Goal: Task Accomplishment & Management: Manage account settings

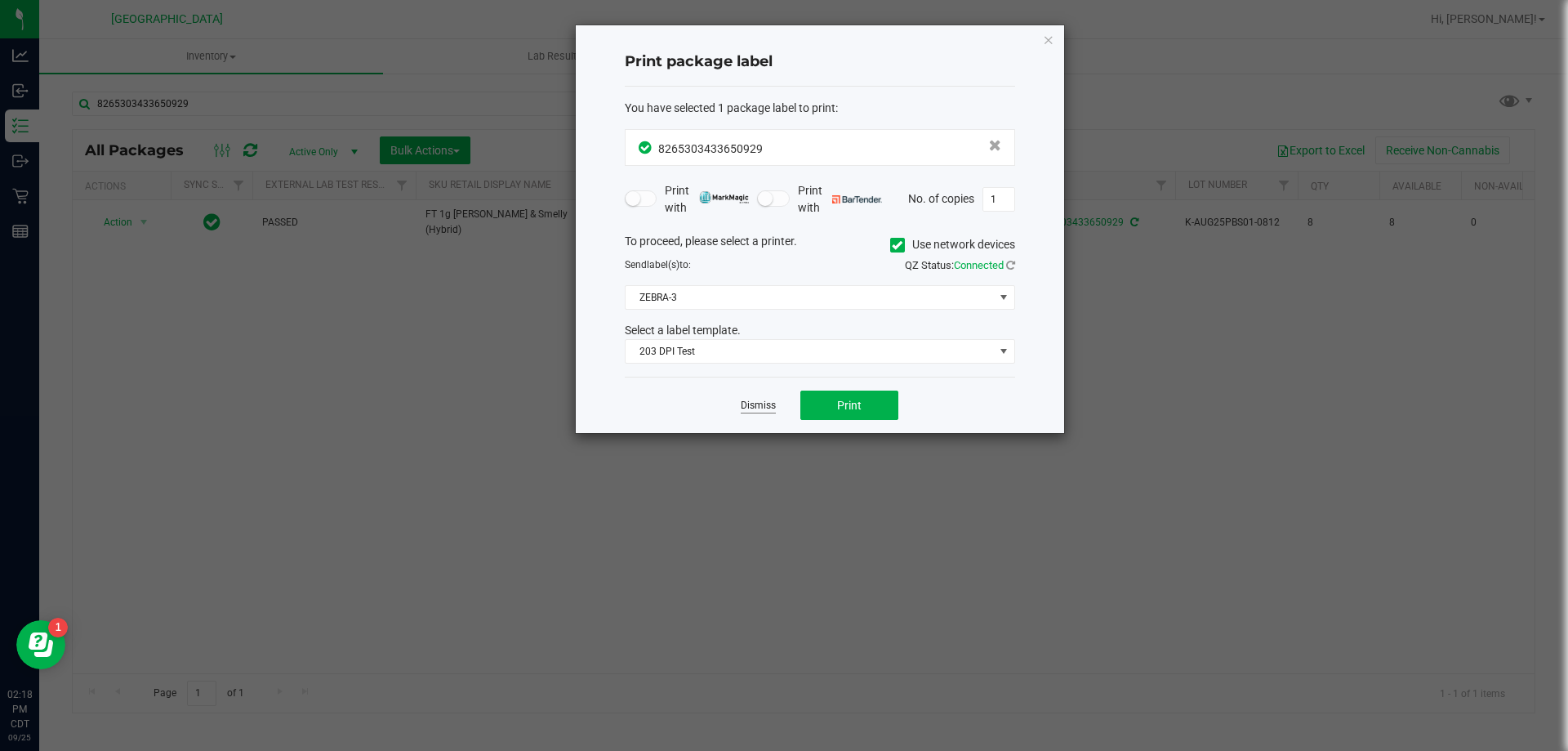
click at [744, 400] on link "Dismiss" at bounding box center [758, 405] width 35 height 14
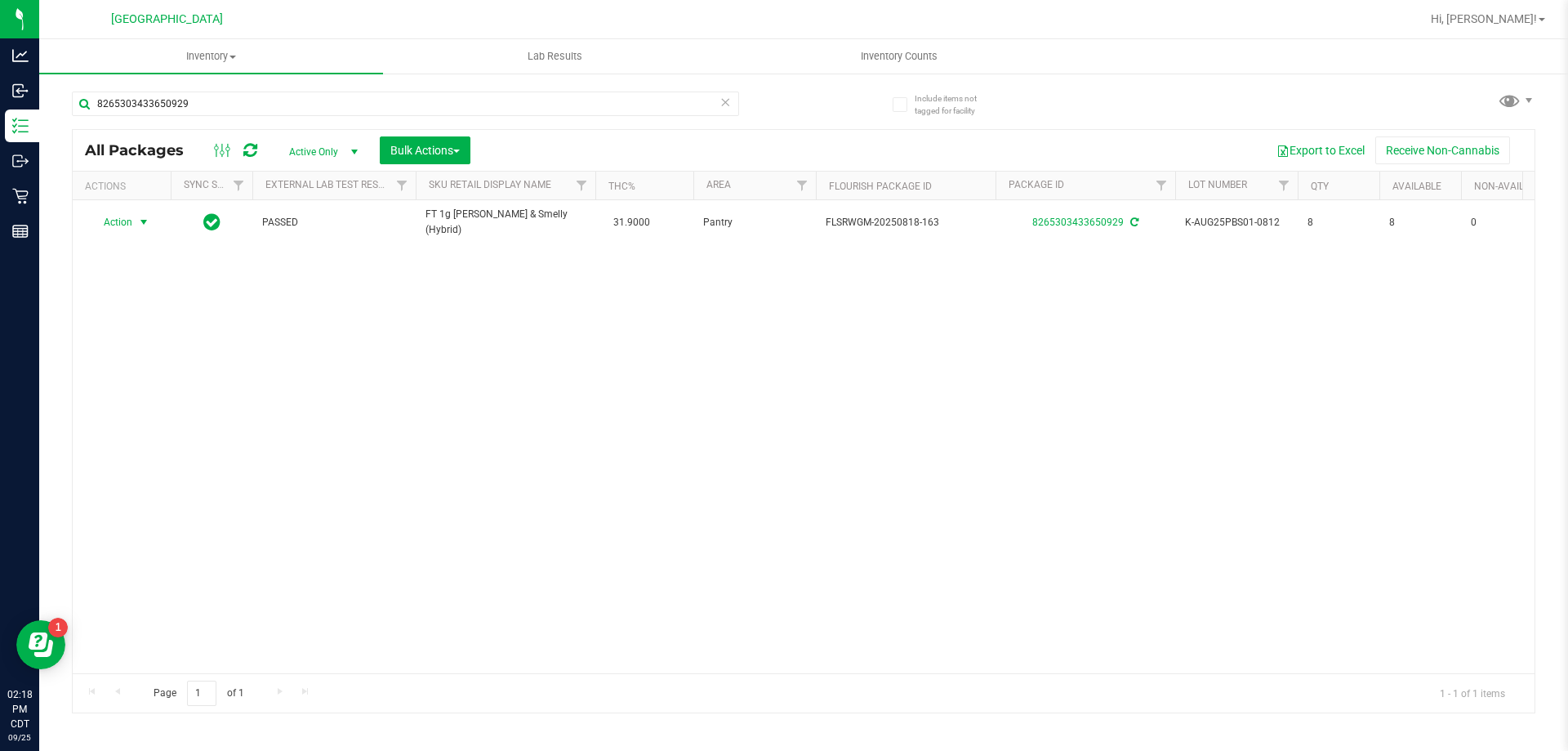
click at [727, 107] on icon at bounding box center [724, 101] width 12 height 20
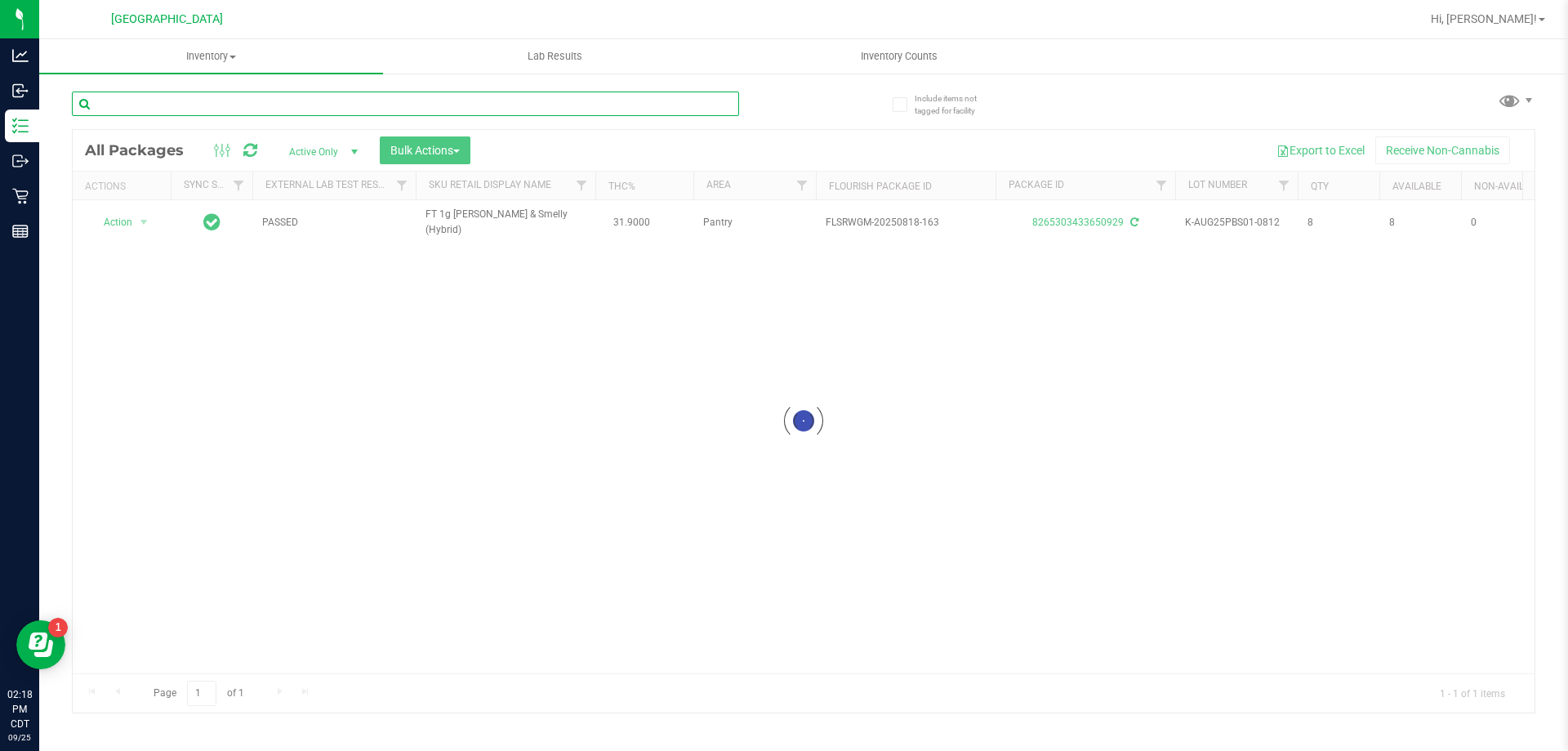
click at [680, 103] on input "text" at bounding box center [405, 103] width 667 height 25
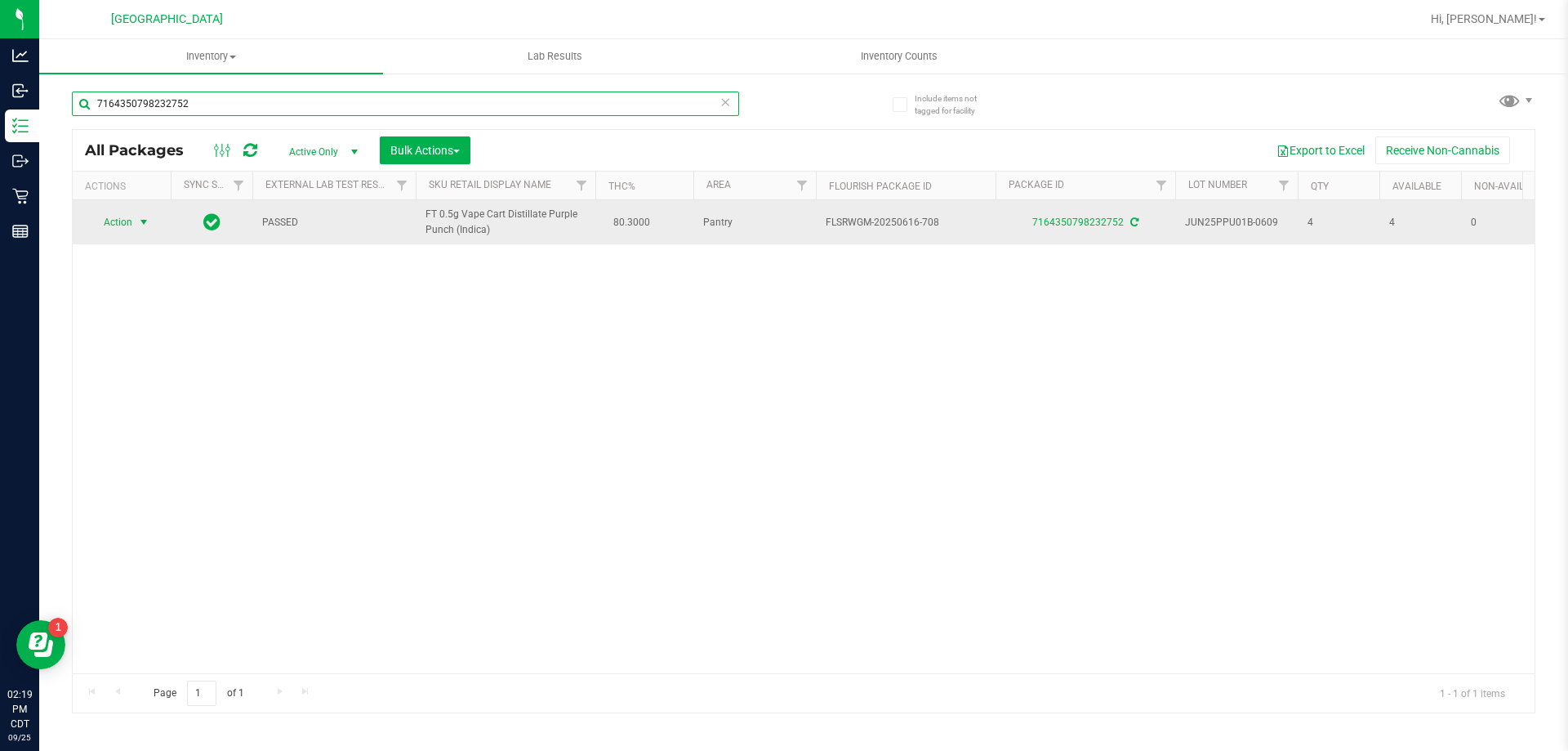
type input "7164350798232752"
click at [131, 219] on span "Action" at bounding box center [111, 221] width 44 height 23
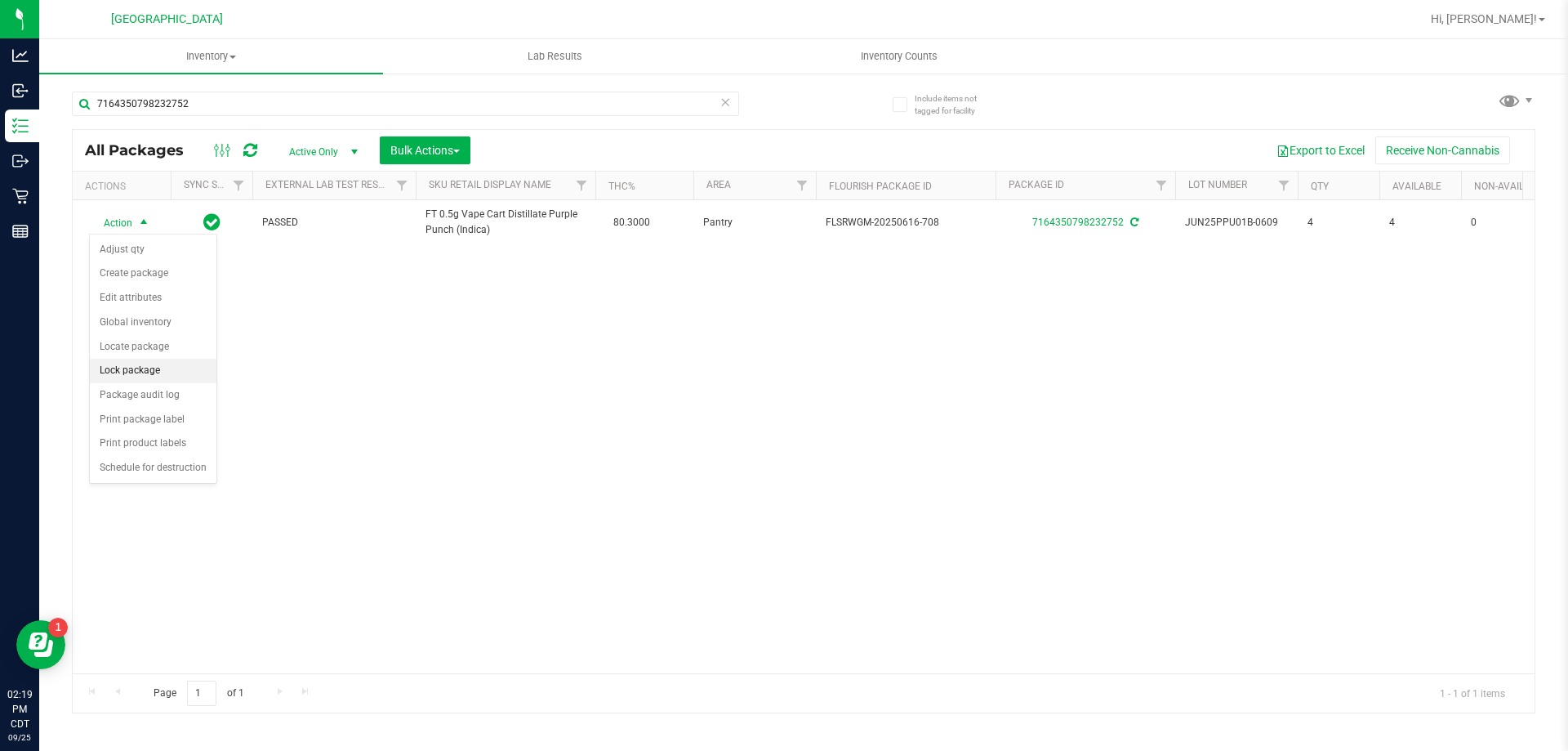
click at [163, 368] on li "Lock package" at bounding box center [153, 370] width 126 height 25
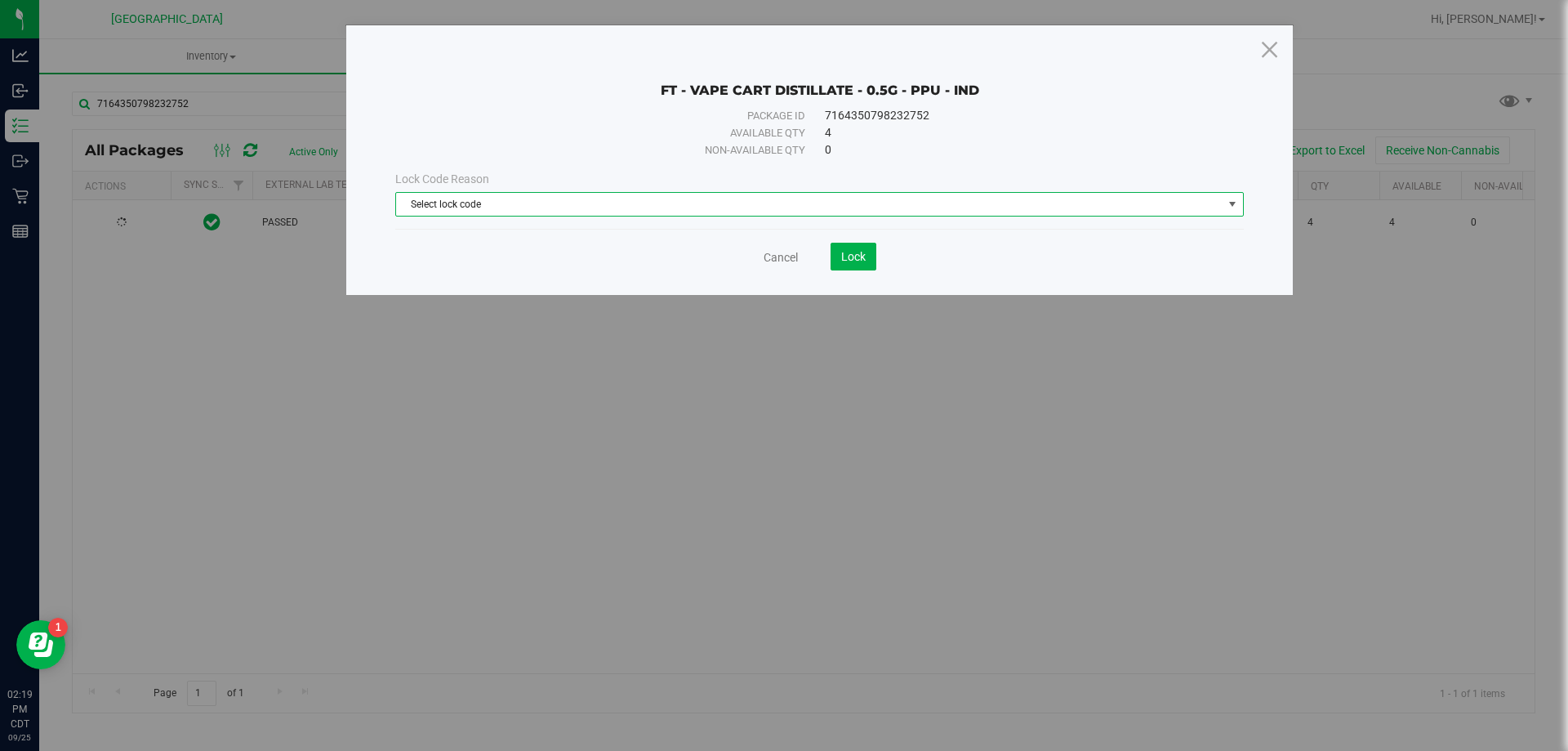
click at [567, 203] on span "Select lock code" at bounding box center [809, 204] width 826 height 23
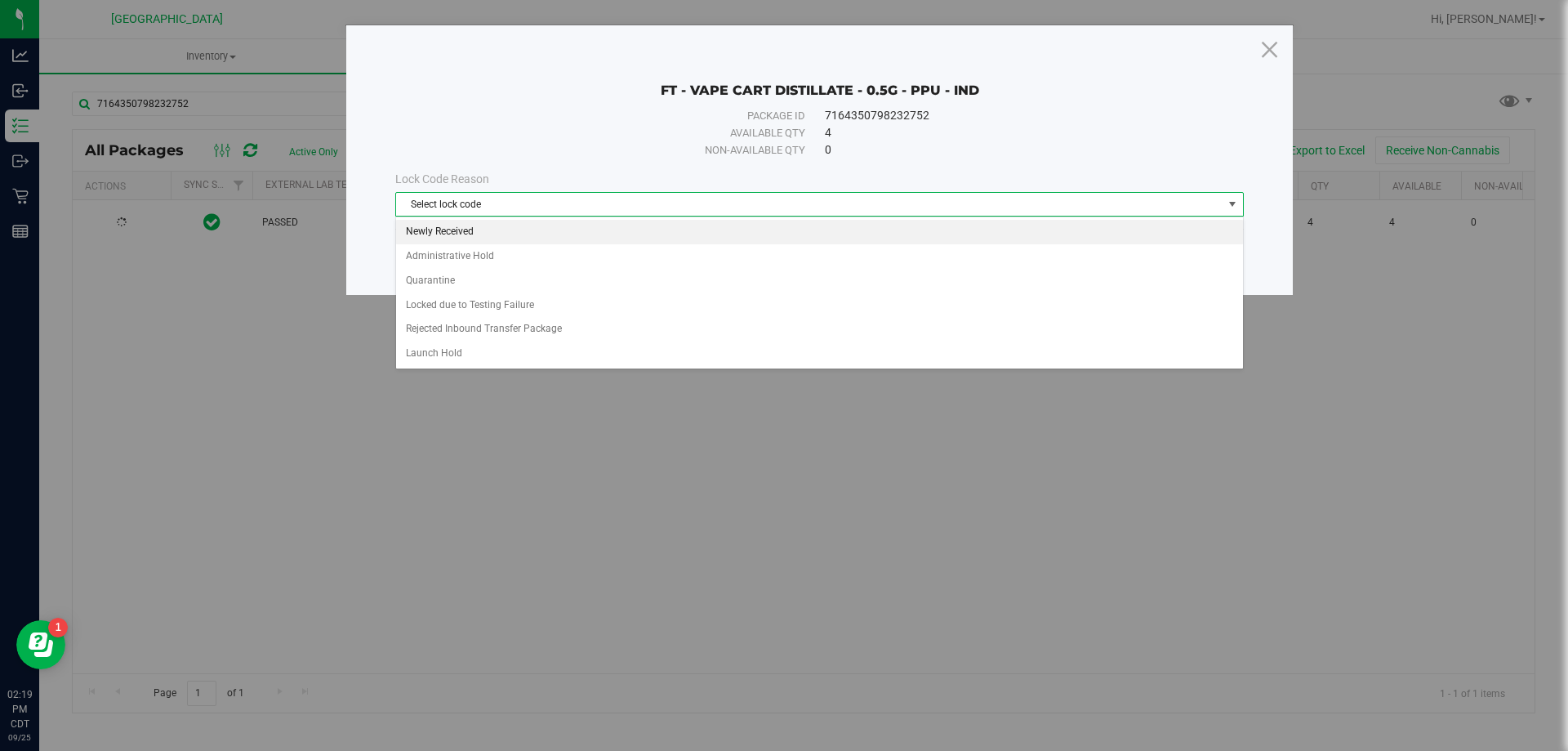
click at [545, 235] on li "Newly Received" at bounding box center [819, 231] width 846 height 25
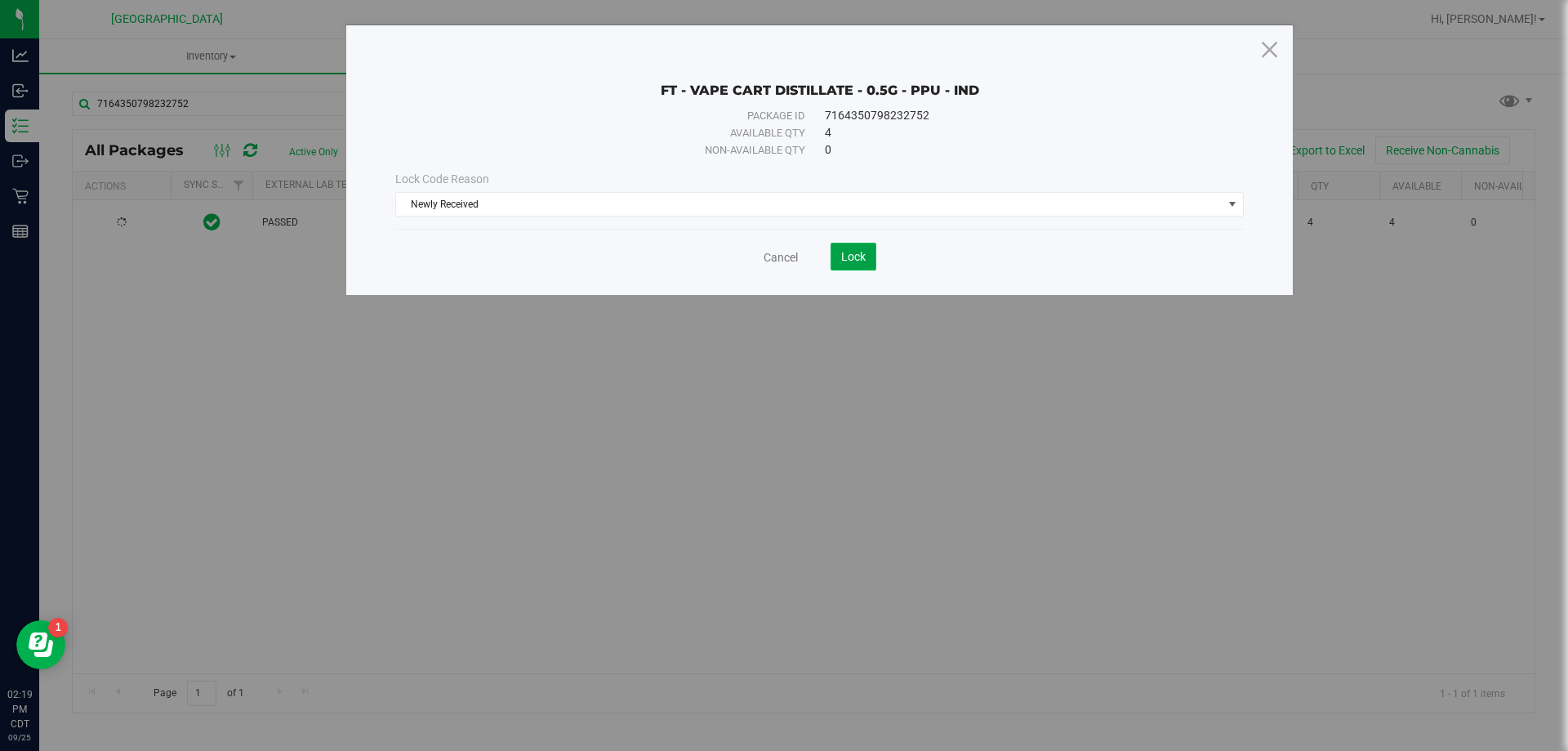
click at [860, 250] on span "Lock" at bounding box center [853, 257] width 25 height 13
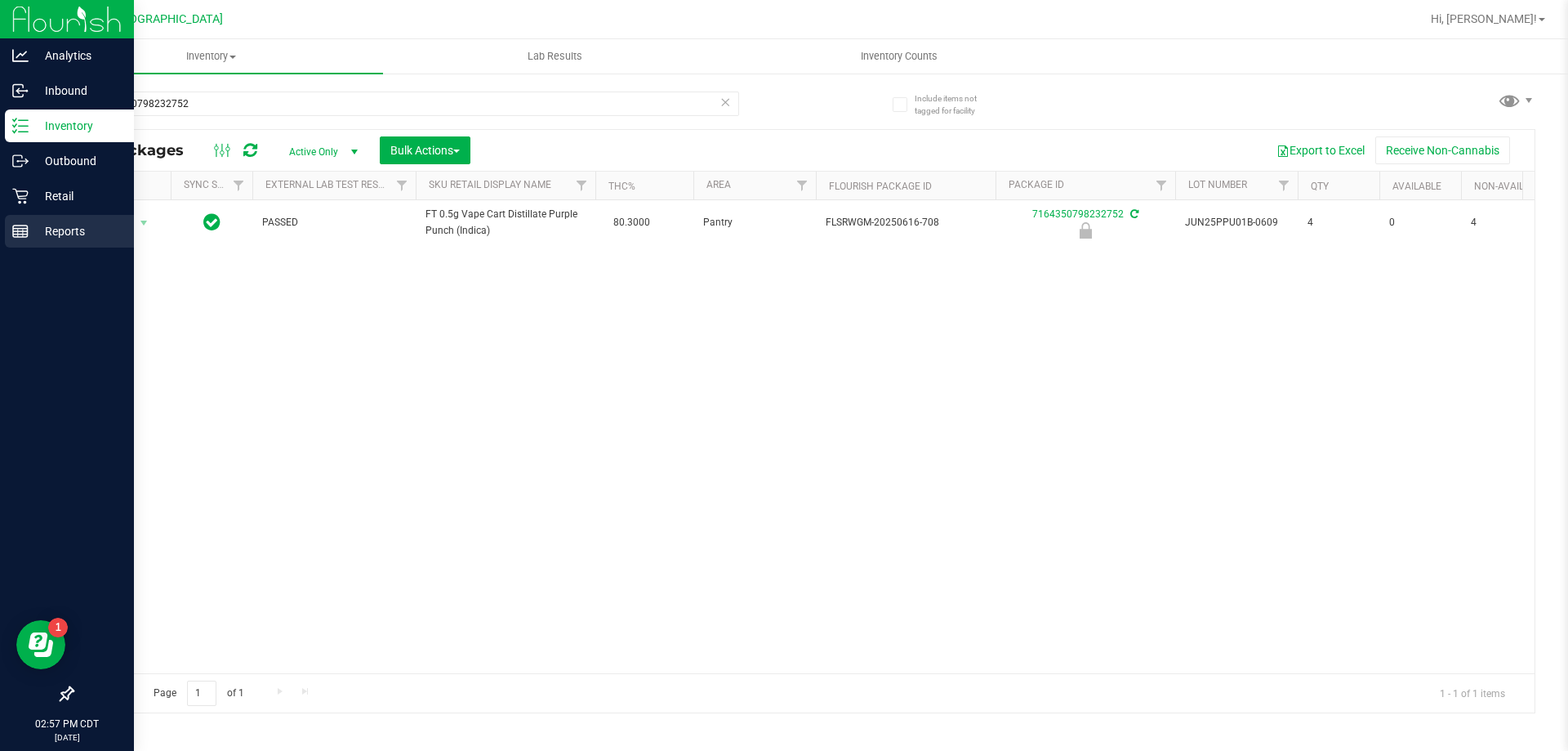
click at [20, 218] on div "Reports" at bounding box center [69, 231] width 129 height 33
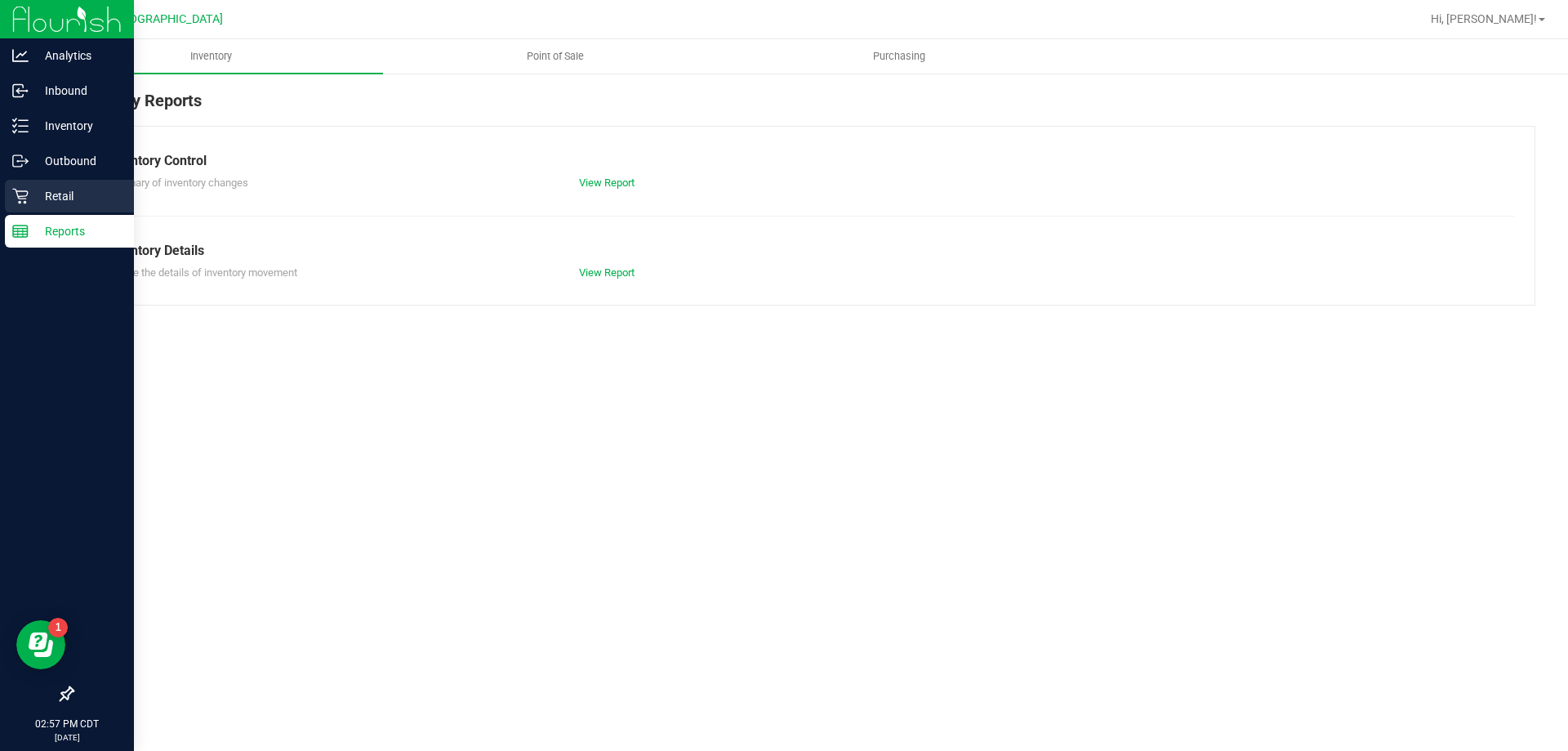
click at [44, 191] on p "Retail" at bounding box center [77, 197] width 98 height 20
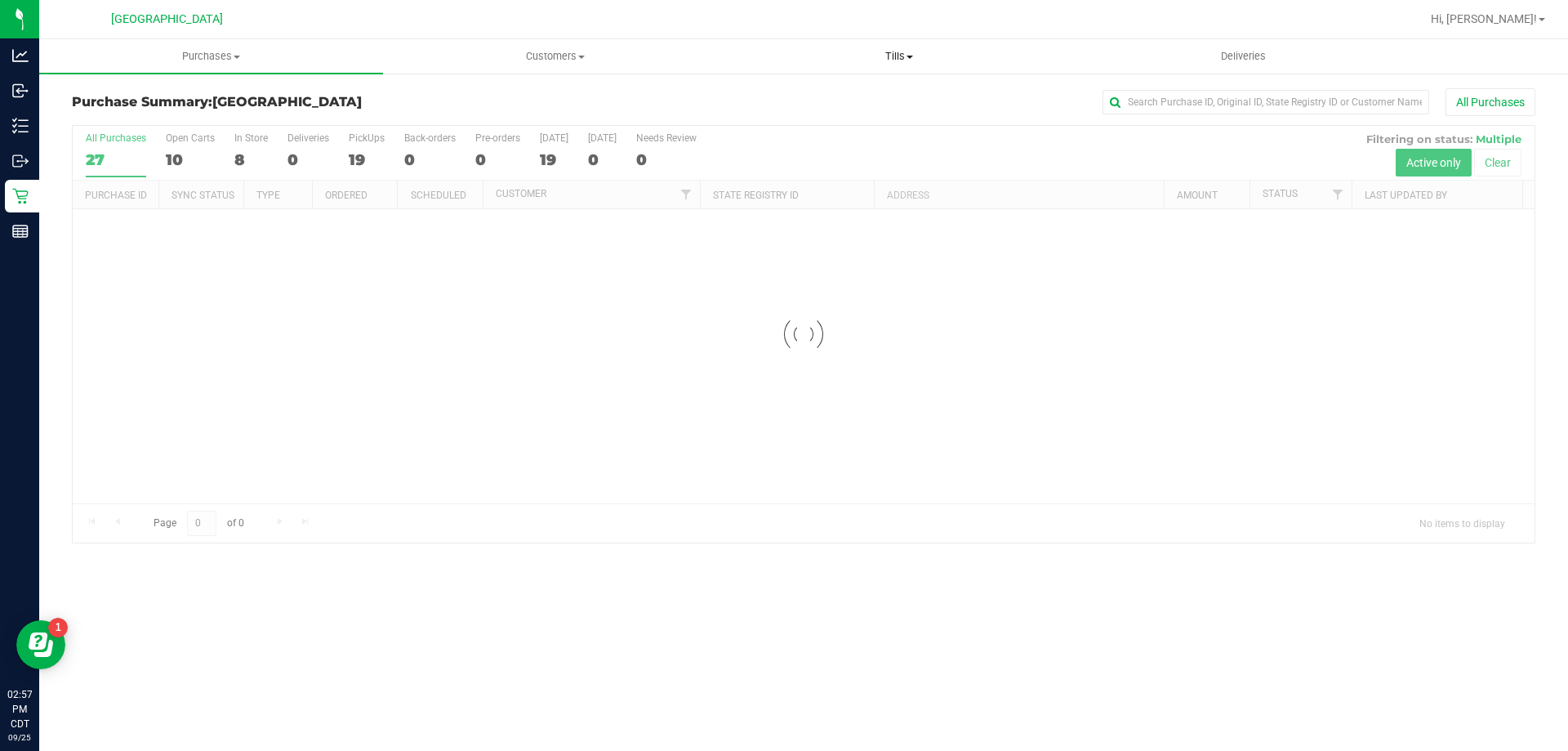
click at [892, 51] on span "Tills" at bounding box center [898, 56] width 342 height 15
click at [881, 92] on li "Manage tills" at bounding box center [899, 99] width 344 height 20
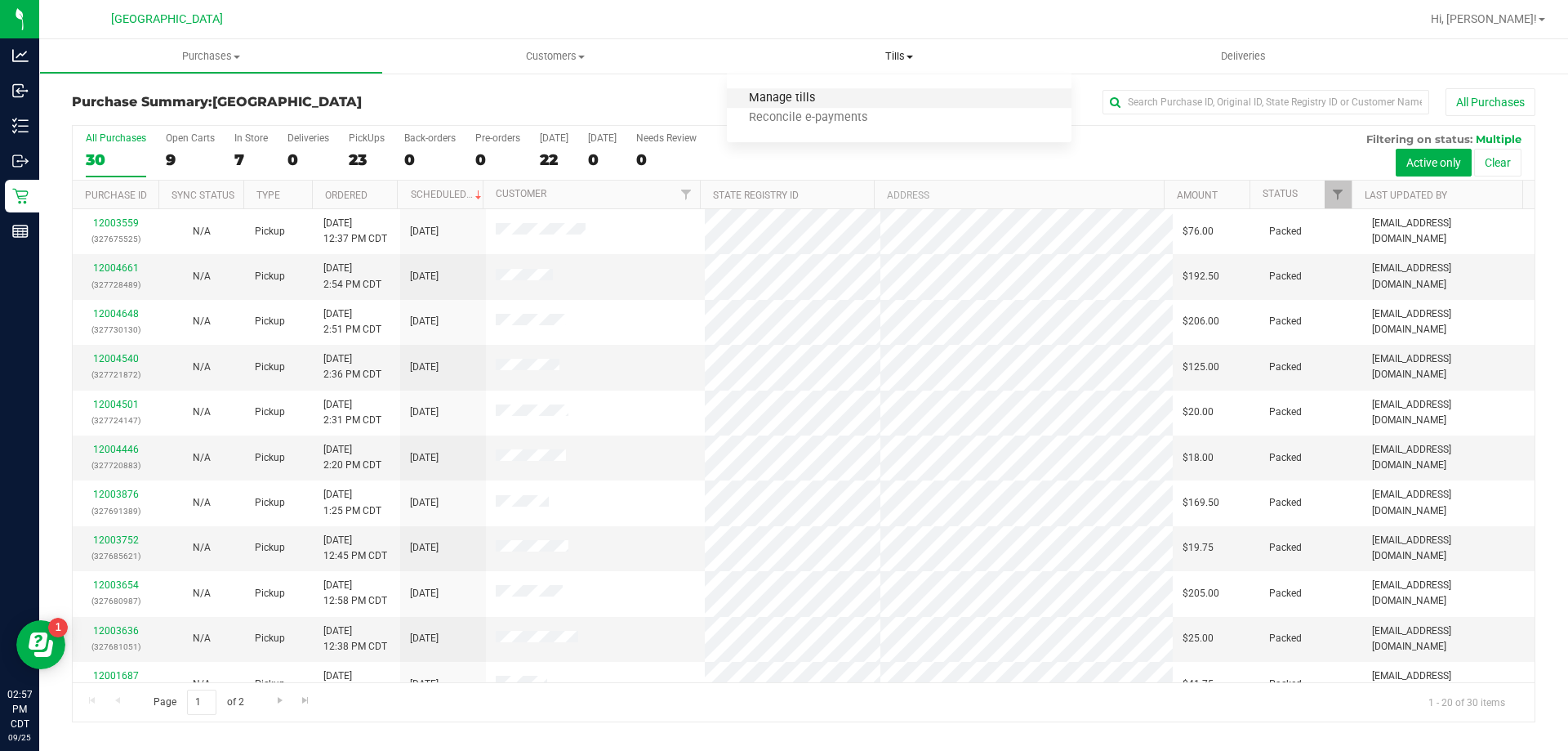
click at [794, 96] on span "Manage tills" at bounding box center [782, 97] width 110 height 14
